Goal: Check status

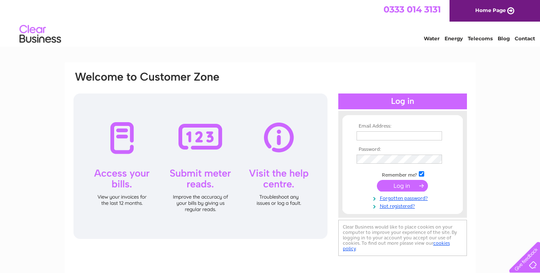
type input "rtindalebuilders@hotmail.co.uk"
click at [420, 171] on input "checkbox" at bounding box center [421, 173] width 5 height 5
checkbox input "false"
click at [409, 188] on input "submit" at bounding box center [402, 186] width 51 height 12
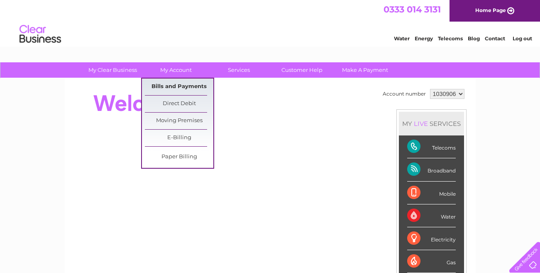
click at [175, 87] on link "Bills and Payments" at bounding box center [179, 86] width 68 height 17
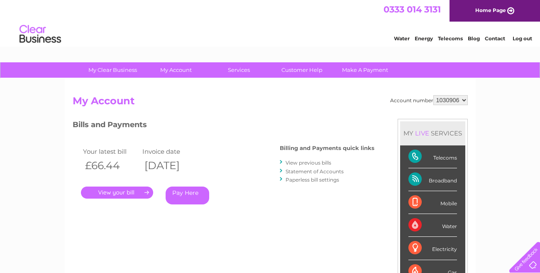
click at [133, 192] on link "." at bounding box center [117, 192] width 72 height 12
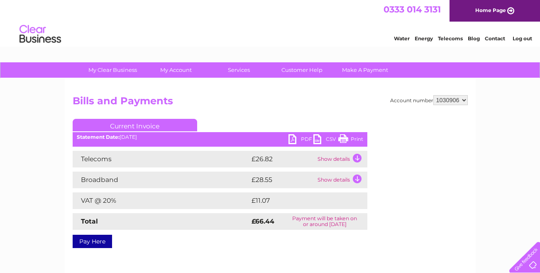
click at [345, 139] on link "Print" at bounding box center [350, 140] width 25 height 12
